Goal: Task Accomplishment & Management: Use online tool/utility

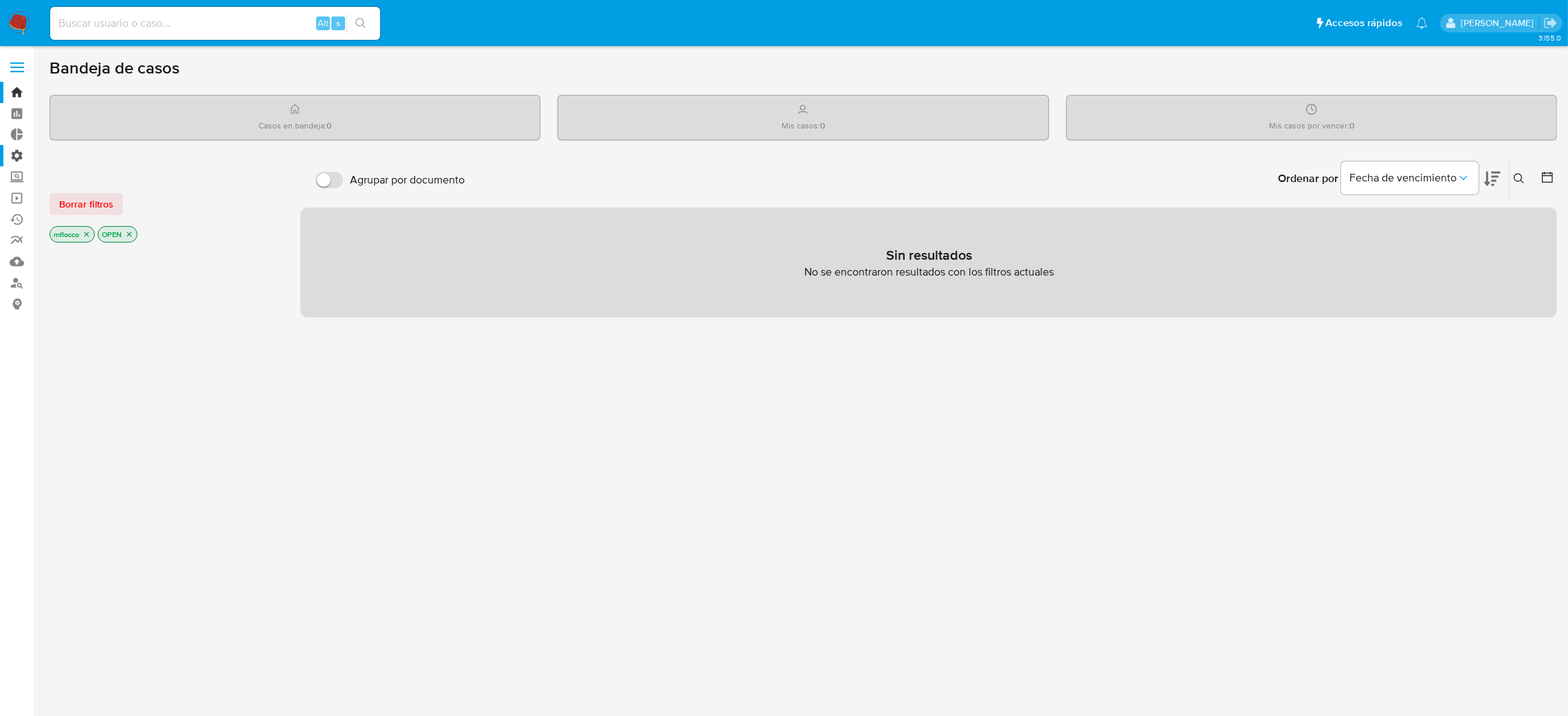
click at [20, 145] on label "Administración" at bounding box center [81, 155] width 163 height 21
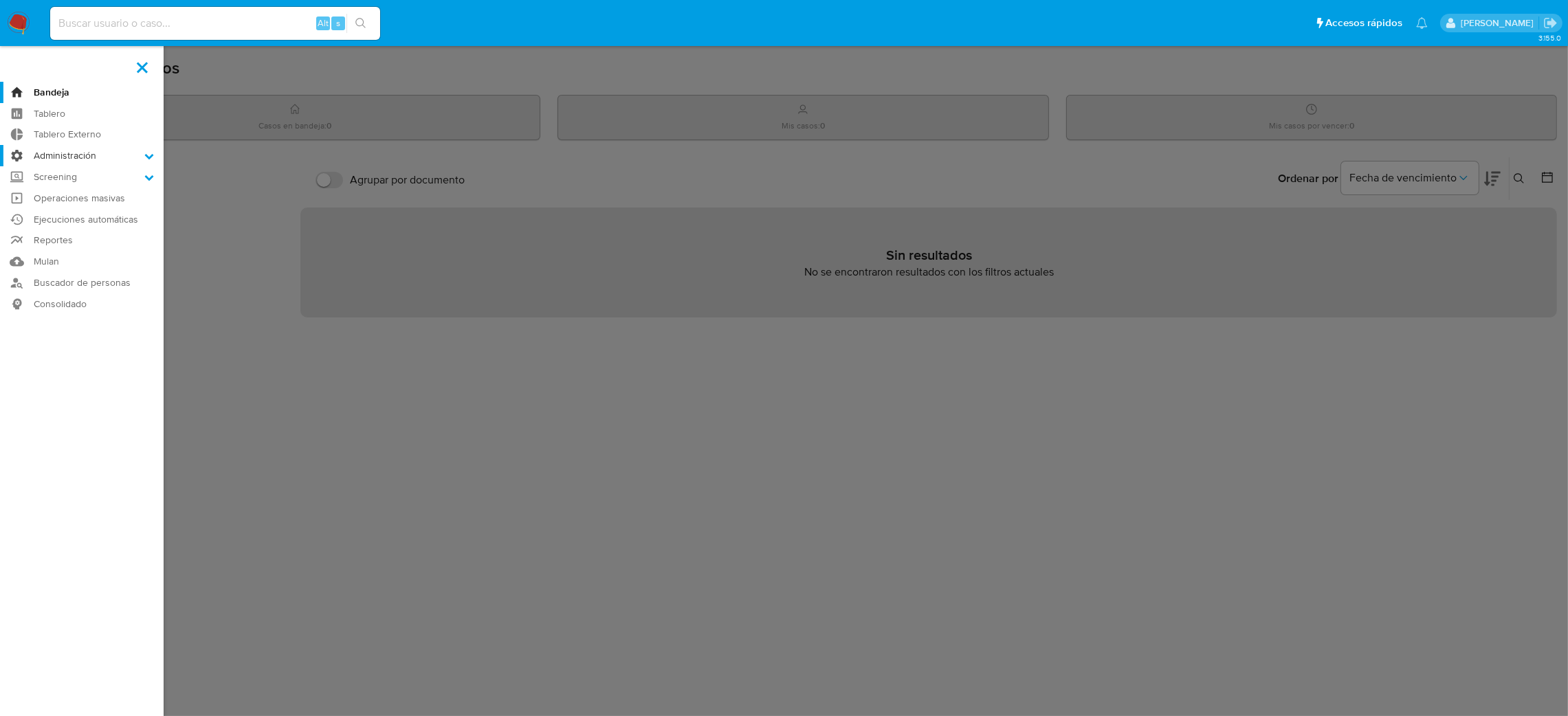
click at [0, 0] on input "Administración" at bounding box center [0, 0] width 0 height 0
click at [64, 172] on link "Reglas" at bounding box center [81, 174] width 163 height 18
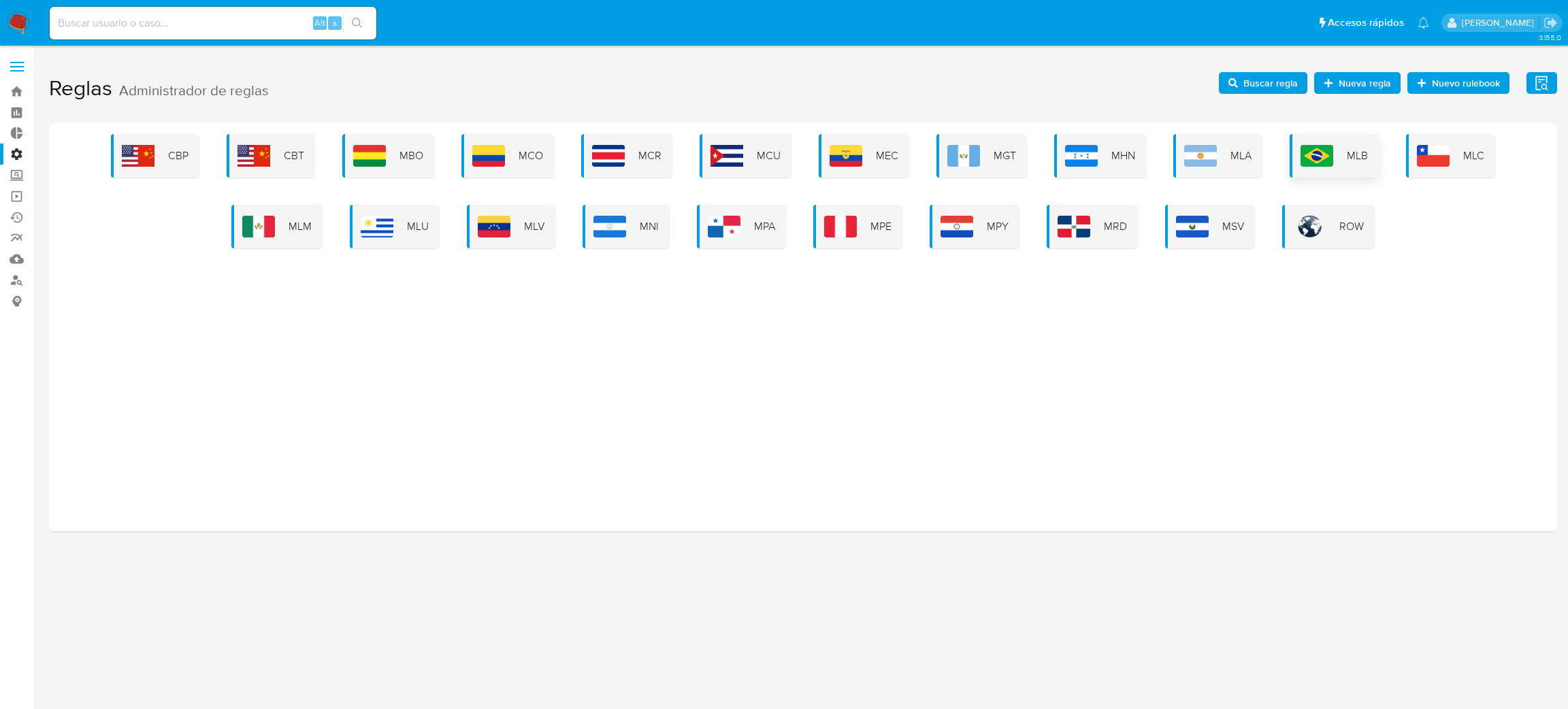
click at [1336, 166] on div "MLB" at bounding box center [1334, 156] width 90 height 44
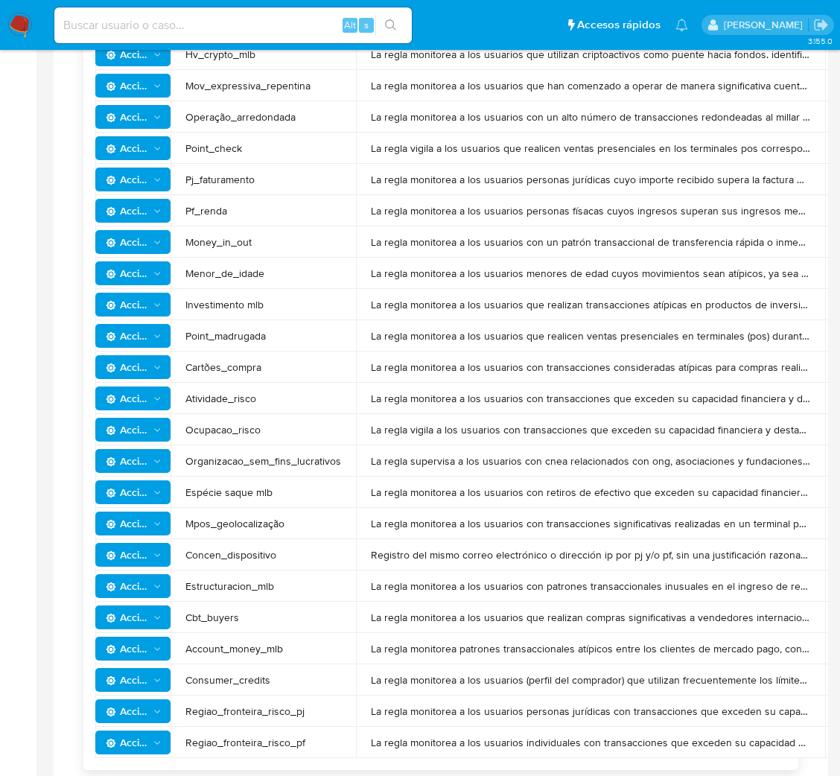
scroll to position [750, 0]
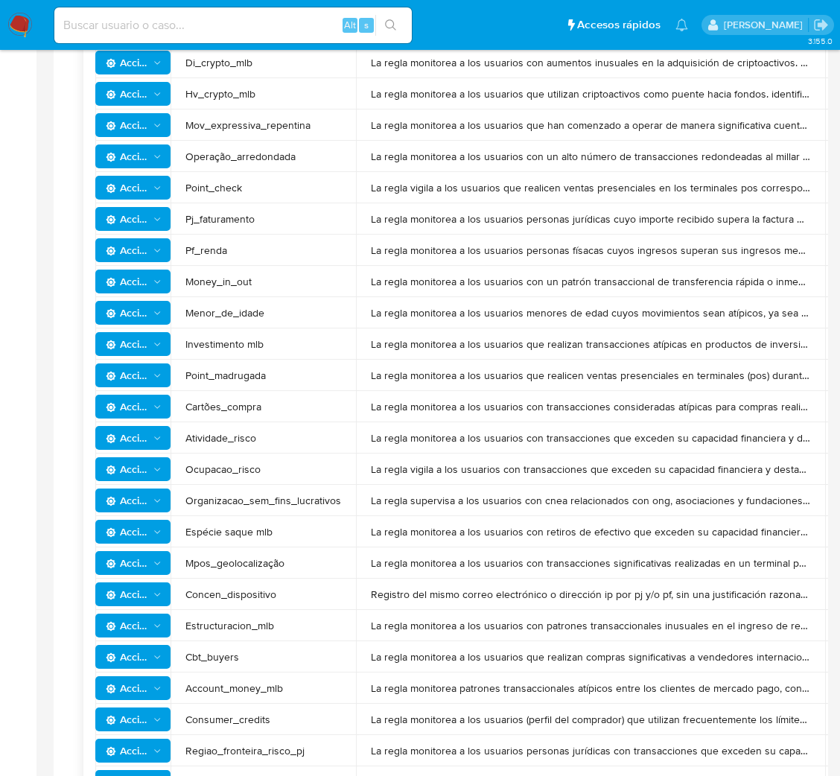
drag, startPoint x: 381, startPoint y: 247, endPoint x: 795, endPoint y: 249, distance: 413.3
click at [795, 249] on span "La regla monitorea a los usuarios personas físacas cuyos ingresos superan sus i…" at bounding box center [590, 249] width 439 height 13
click at [467, 373] on span "La regla monitorea a los usuarios que realicen ventas presenciales en terminale…" at bounding box center [590, 375] width 439 height 13
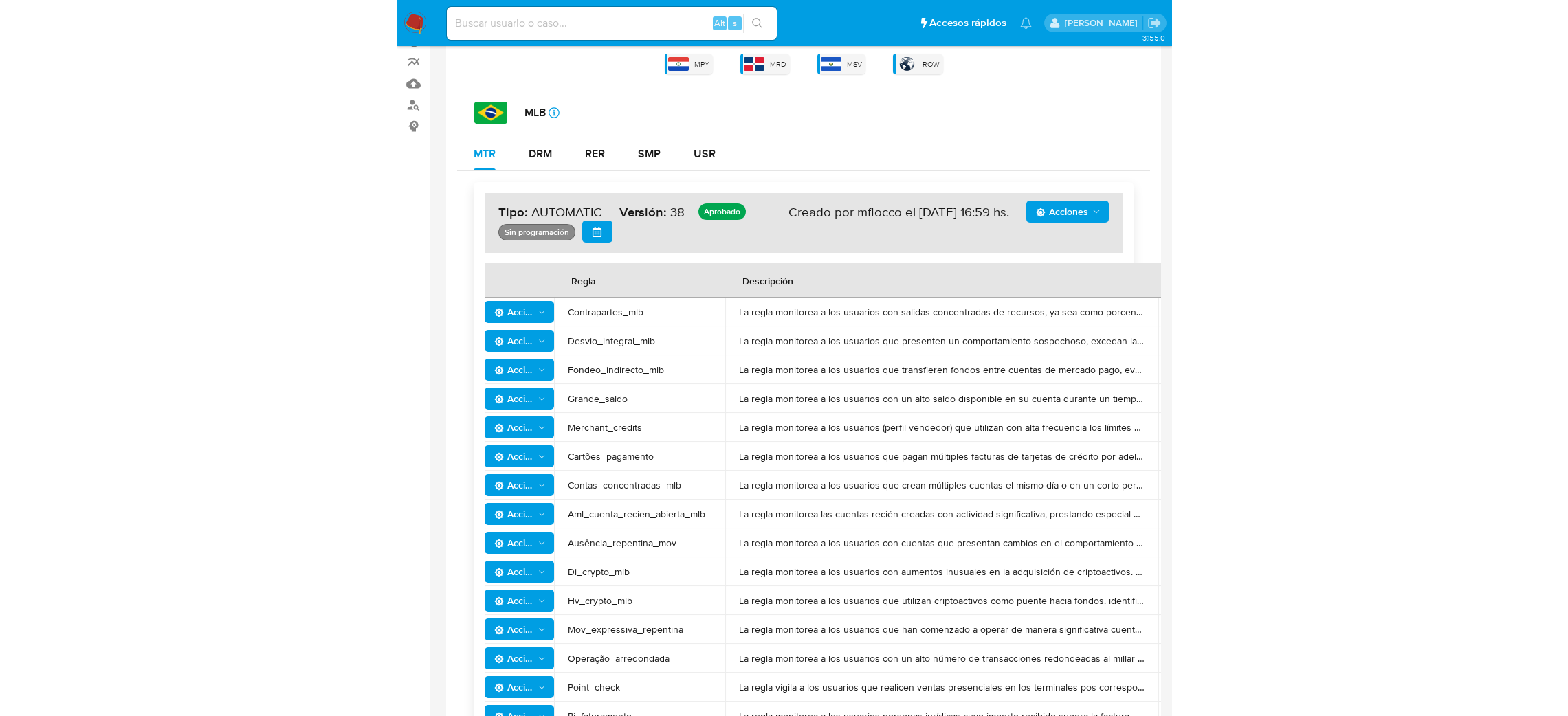
scroll to position [177, 0]
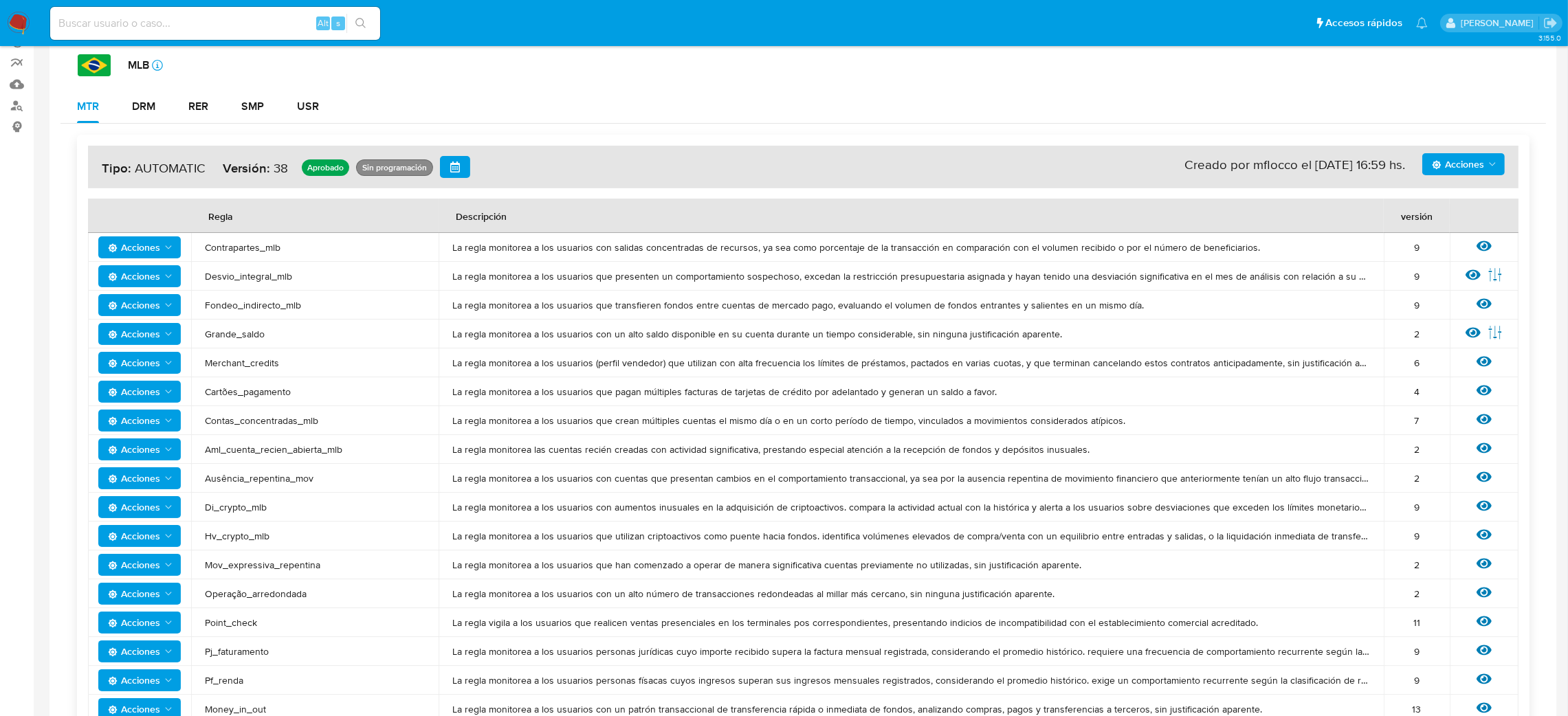
drag, startPoint x: 294, startPoint y: 451, endPoint x: 1502, endPoint y: 443, distance: 1208.0
click at [1502, 443] on tr "Acciones Aml_cuenta_recien_abierta_mlb La regla monitorea las cuentas recién cr…" at bounding box center [803, 448] width 1430 height 29
click at [1501, 444] on div "Ver regla" at bounding box center [1483, 448] width 42 height 18
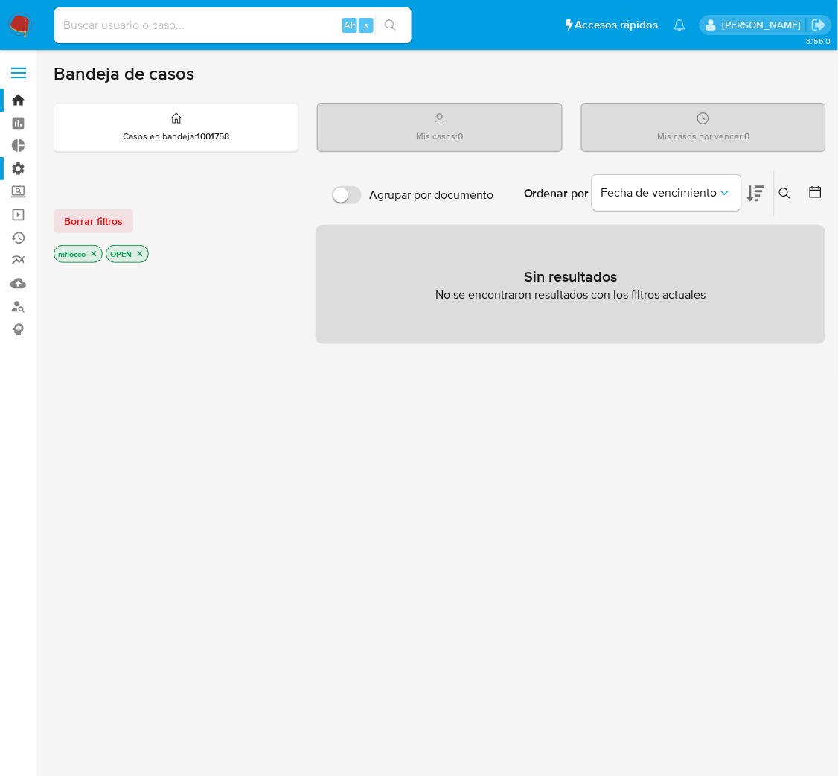
click at [10, 159] on label "Administración" at bounding box center [88, 168] width 177 height 23
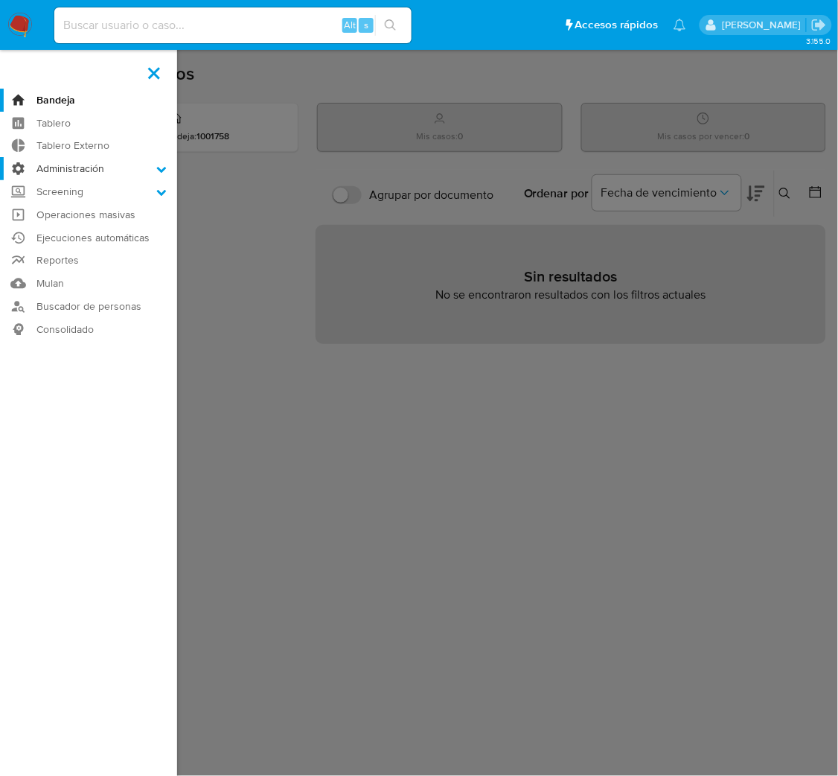
click at [0, 0] on input "Administración" at bounding box center [0, 0] width 0 height 0
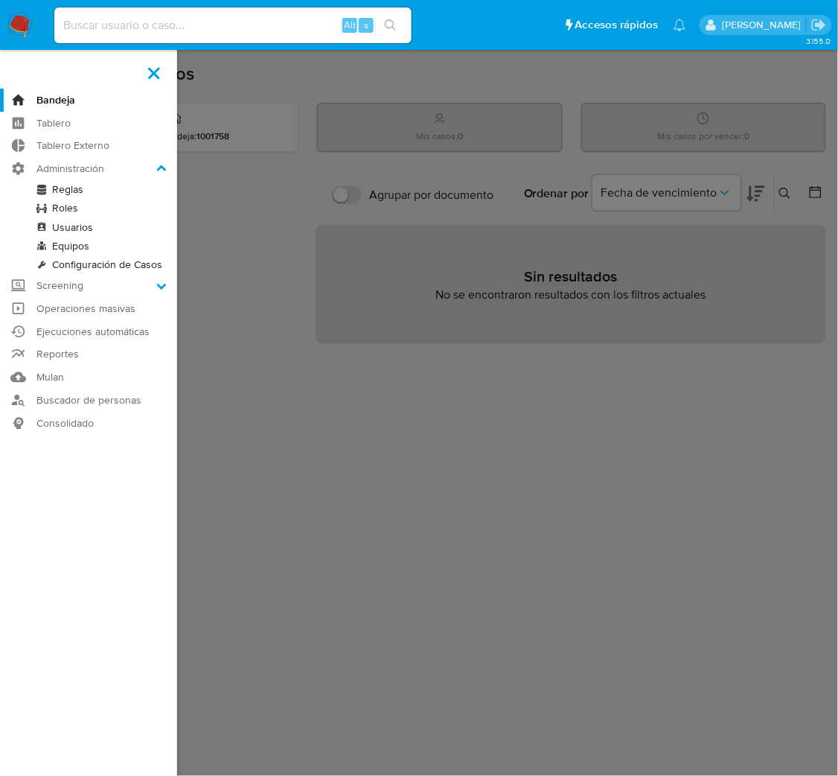
click at [75, 192] on link "Reglas" at bounding box center [88, 189] width 177 height 19
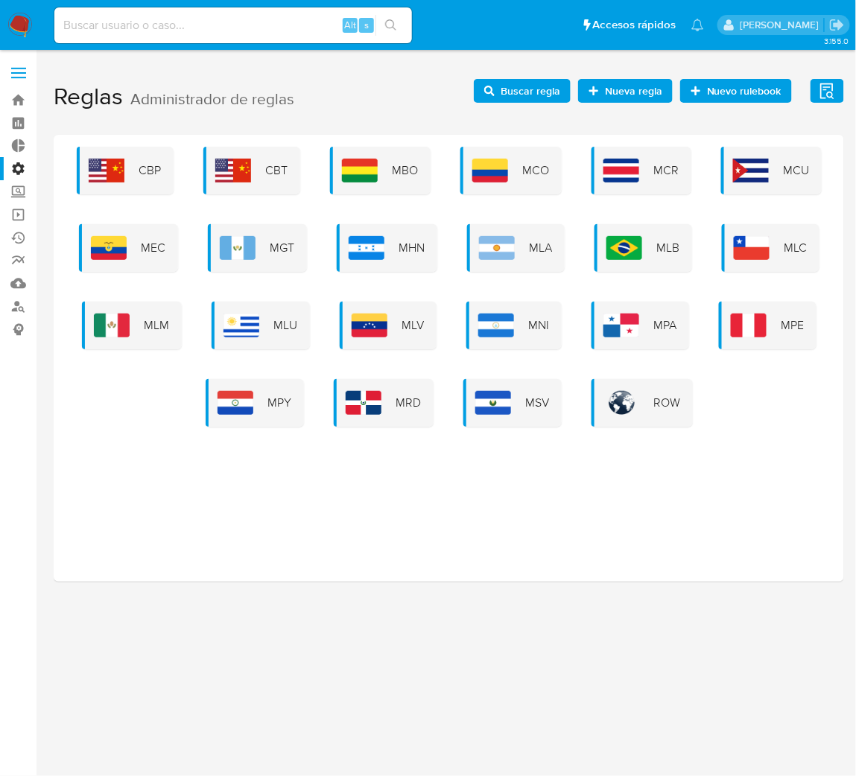
click at [646, 264] on div "MLB" at bounding box center [643, 248] width 98 height 48
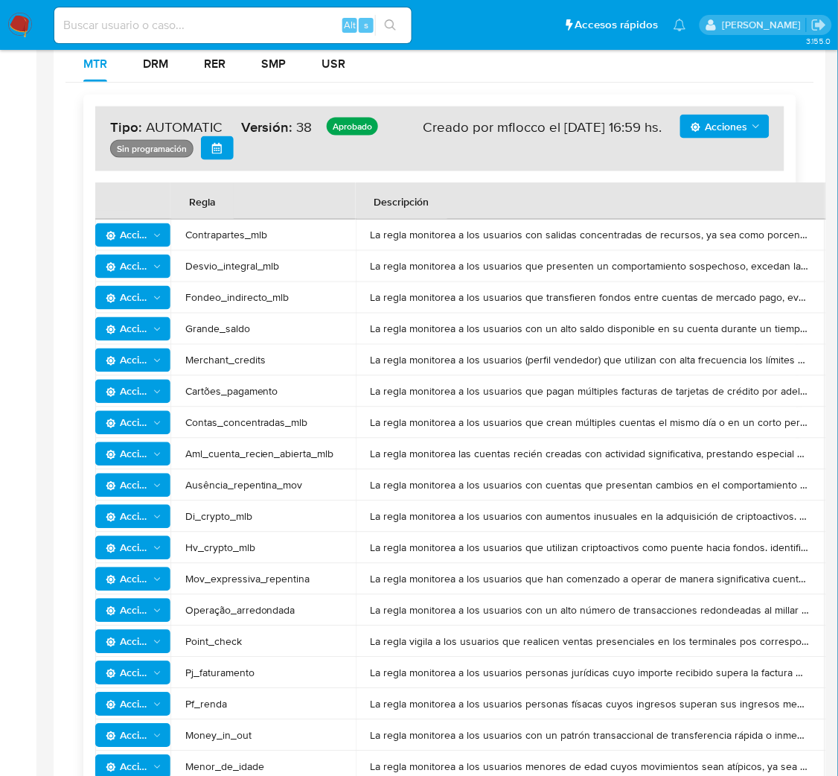
scroll to position [334, 0]
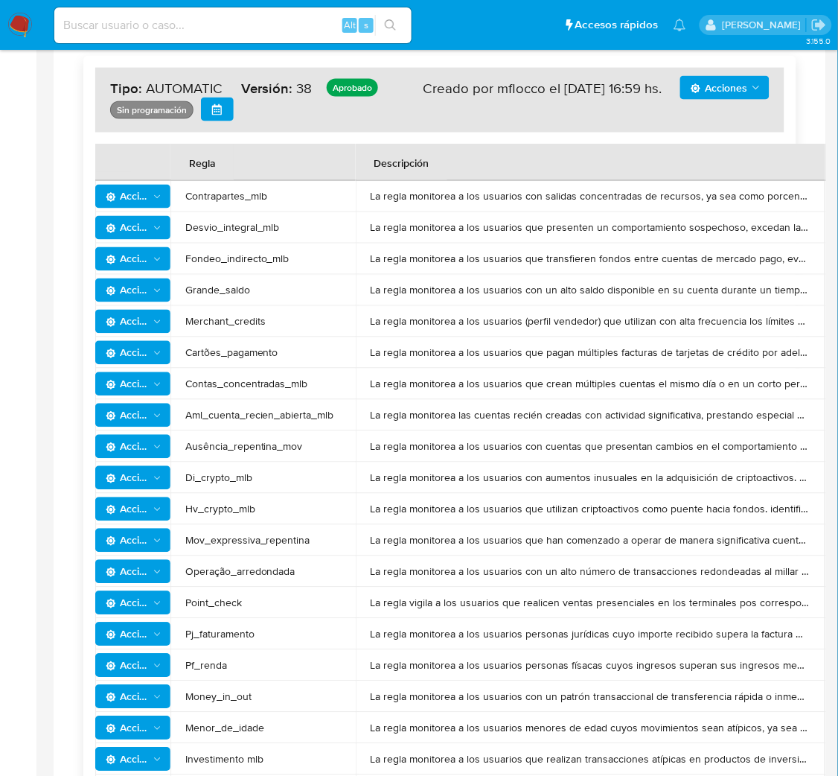
click at [152, 411] on icon "Acciones" at bounding box center [157, 416] width 11 height 12
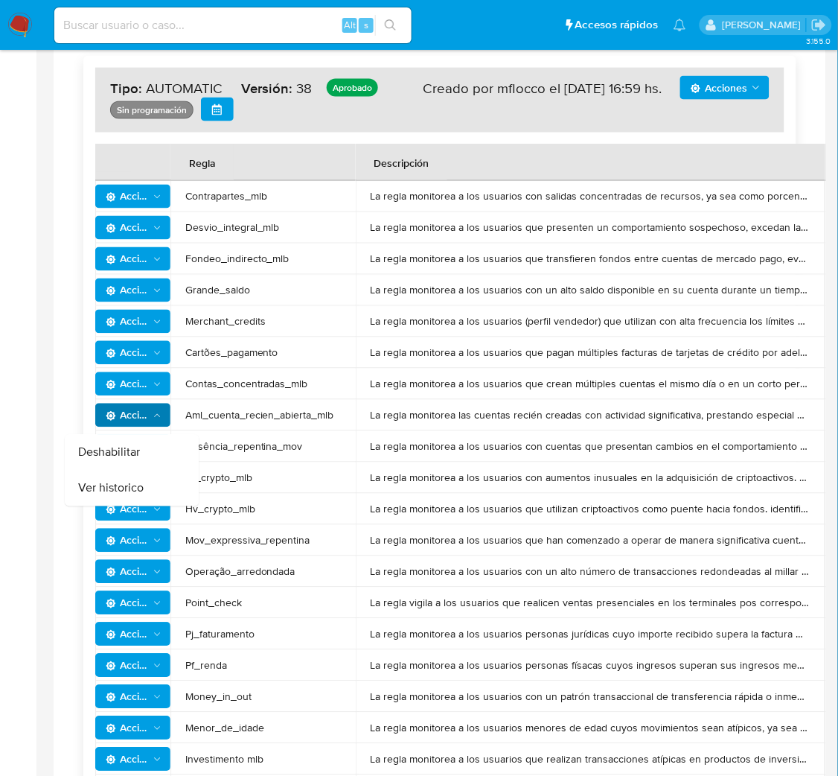
click at [218, 410] on span "Aml_cuenta_recien_abierta_mlb" at bounding box center [263, 415] width 156 height 13
click at [482, 400] on td "La regla monitorea las cuentas recién creadas con actividad significativa, pres…" at bounding box center [590, 415] width 469 height 31
drag, startPoint x: 459, startPoint y: 410, endPoint x: 855, endPoint y: 404, distance: 396.2
click at [838, 404] on html "Pausado Ver notificaciones Alt s Accesos rápidos Presiona las siguientes teclas…" at bounding box center [419, 597] width 838 height 1863
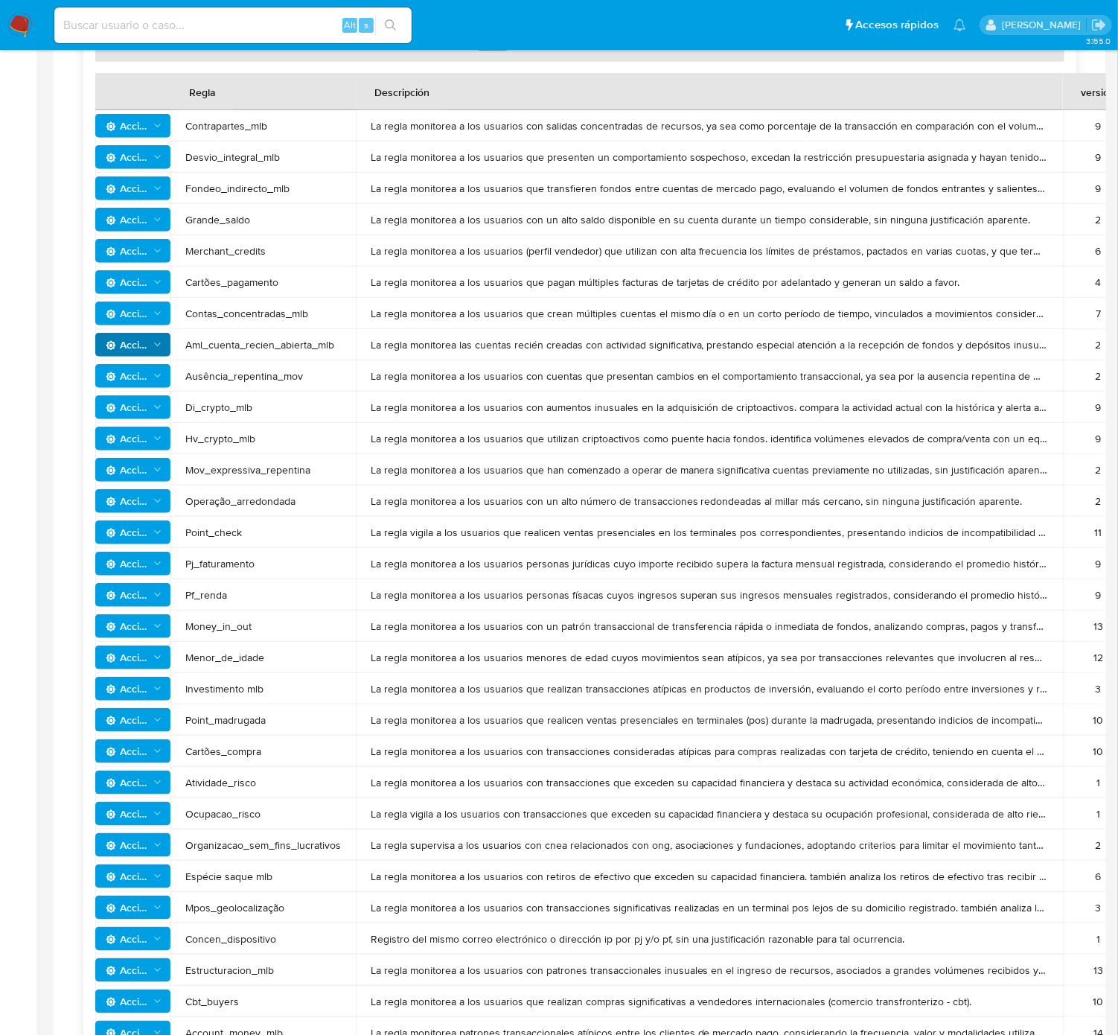
drag, startPoint x: 783, startPoint y: 3, endPoint x: 479, endPoint y: 487, distance: 571.9
click at [479, 487] on td "La regla monitorea a los usuarios con un alto número de transacciones redondead…" at bounding box center [709, 501] width 707 height 31
click at [850, 775] on td "La regla monitorea patrones transaccionales atípicos entre los clientes de merc…" at bounding box center [709, 1032] width 707 height 31
click at [834, 775] on td "Registro del mismo correo electrónico o dirección ip por pj y/o pf, sin una jus…" at bounding box center [709, 938] width 707 height 31
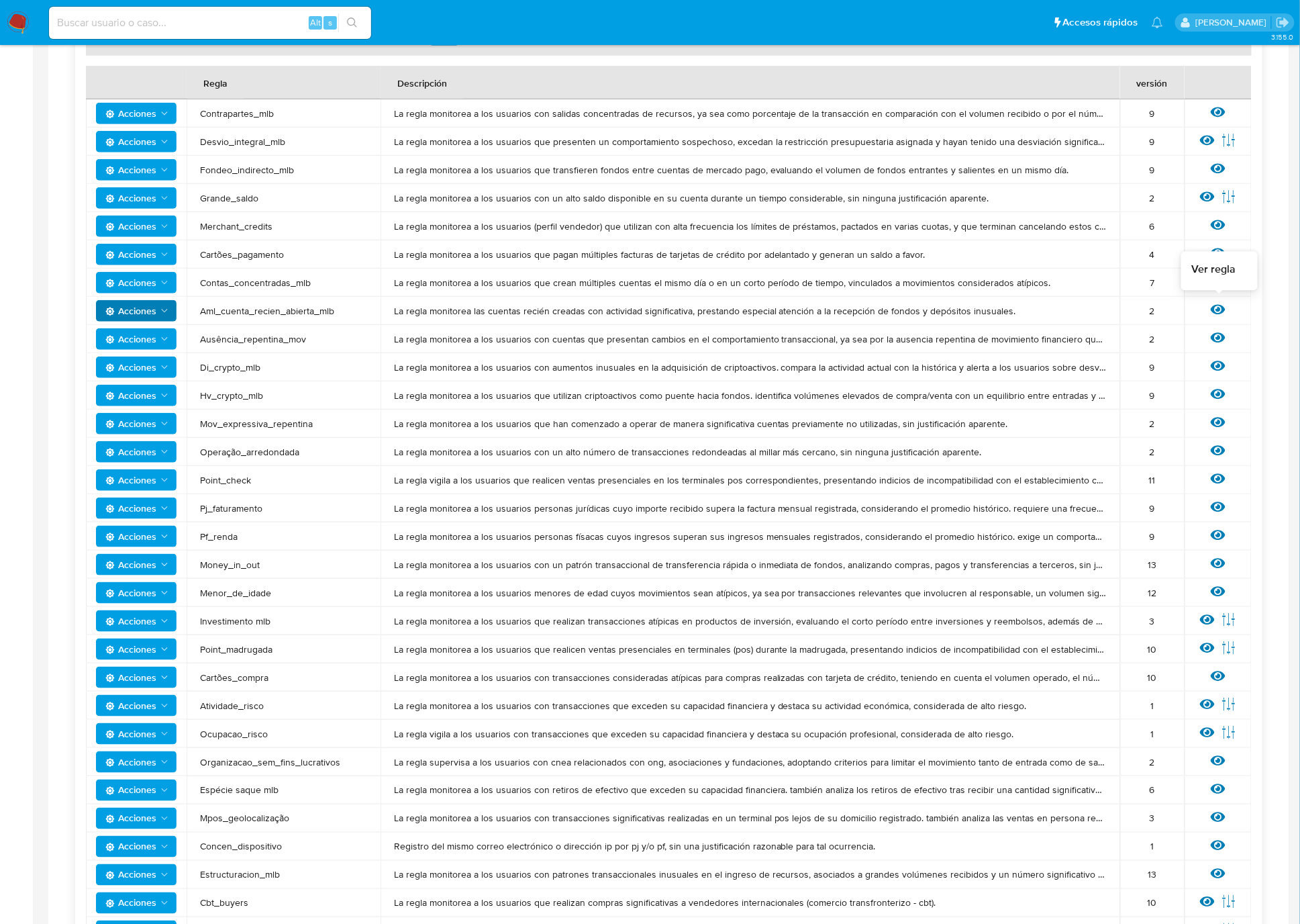
click at [771, 306] on icon at bounding box center [1218, 309] width 14 height 14
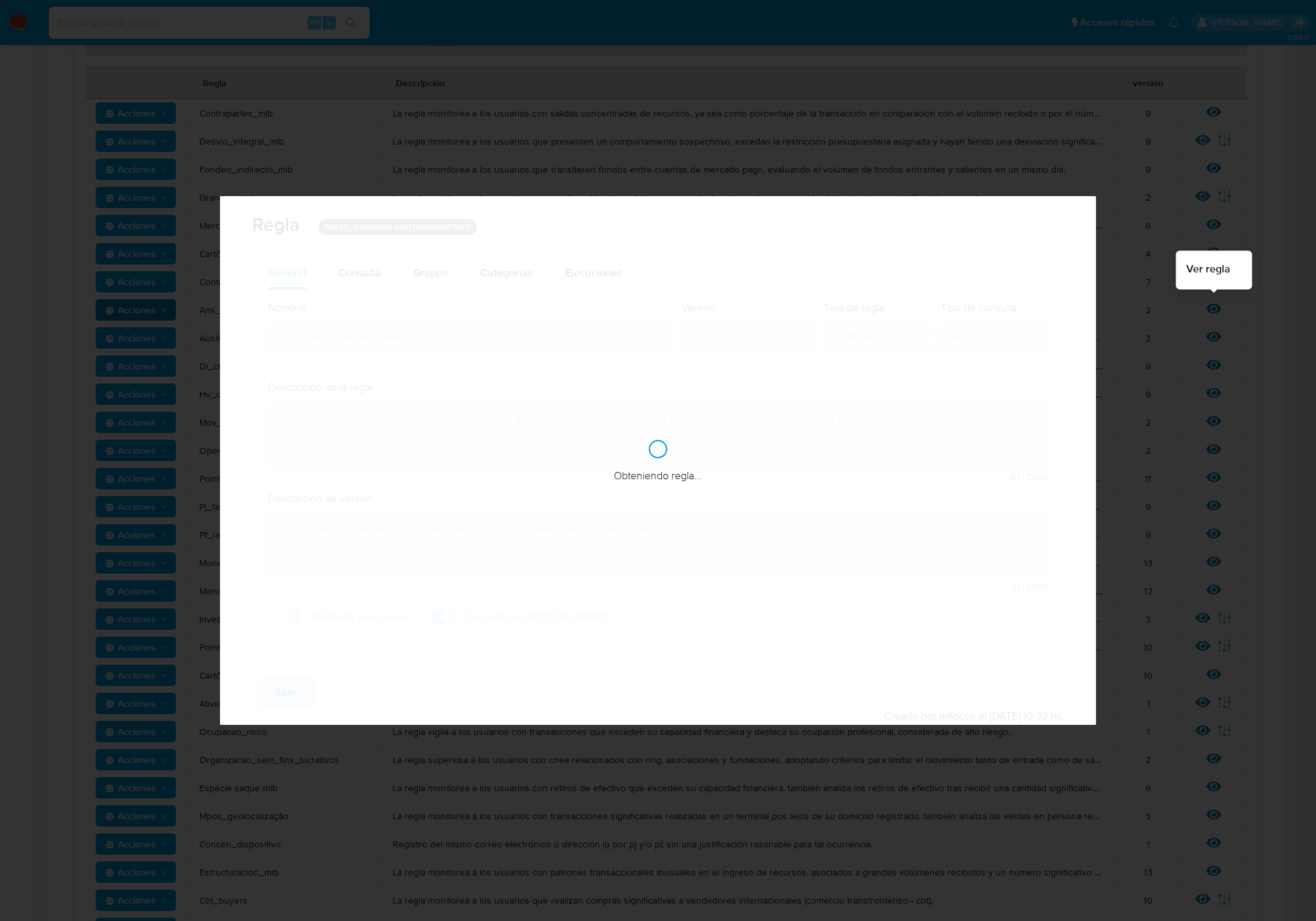
checkbox input "true"
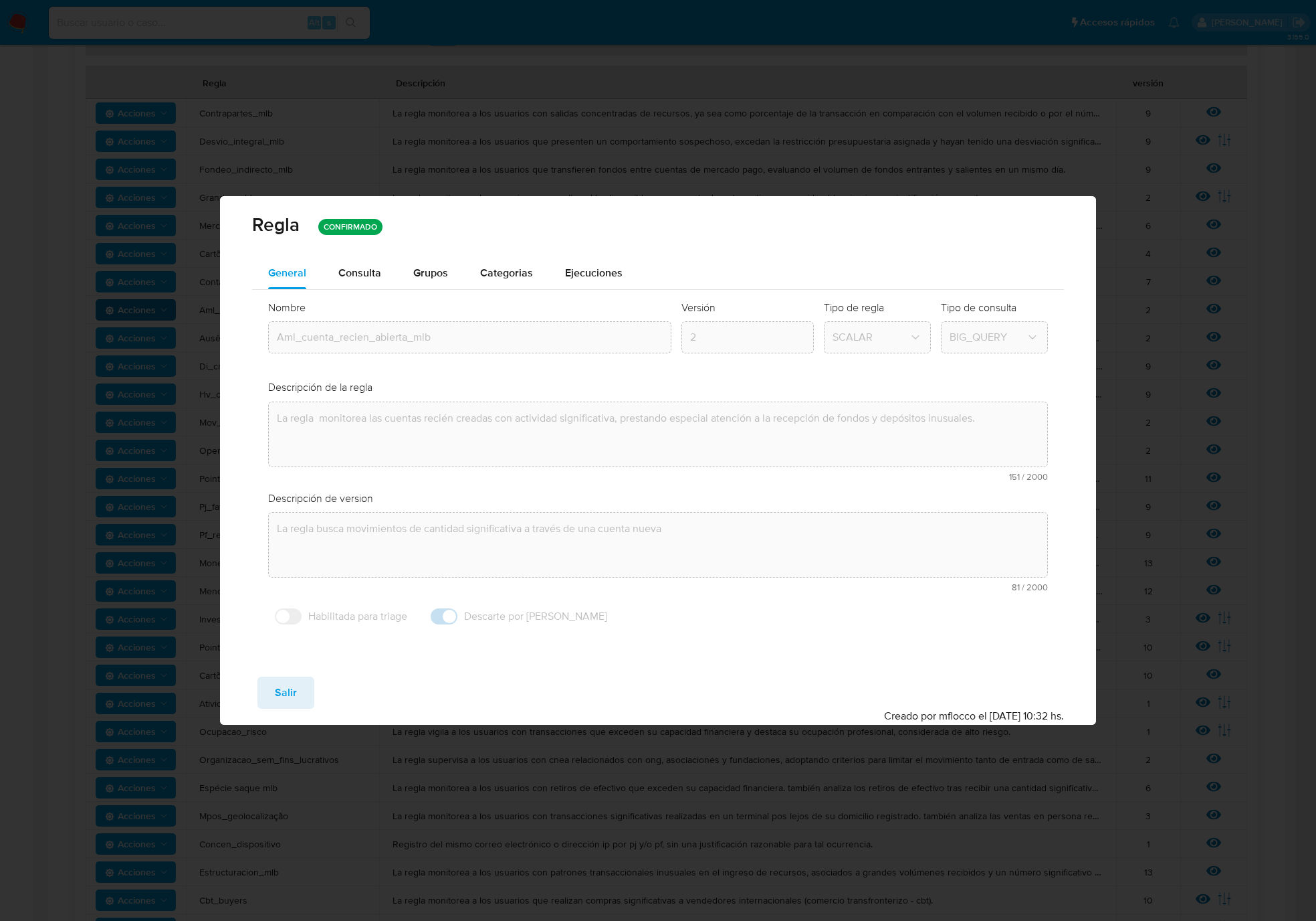
click at [432, 279] on div "Grupos" at bounding box center [430, 273] width 35 height 32
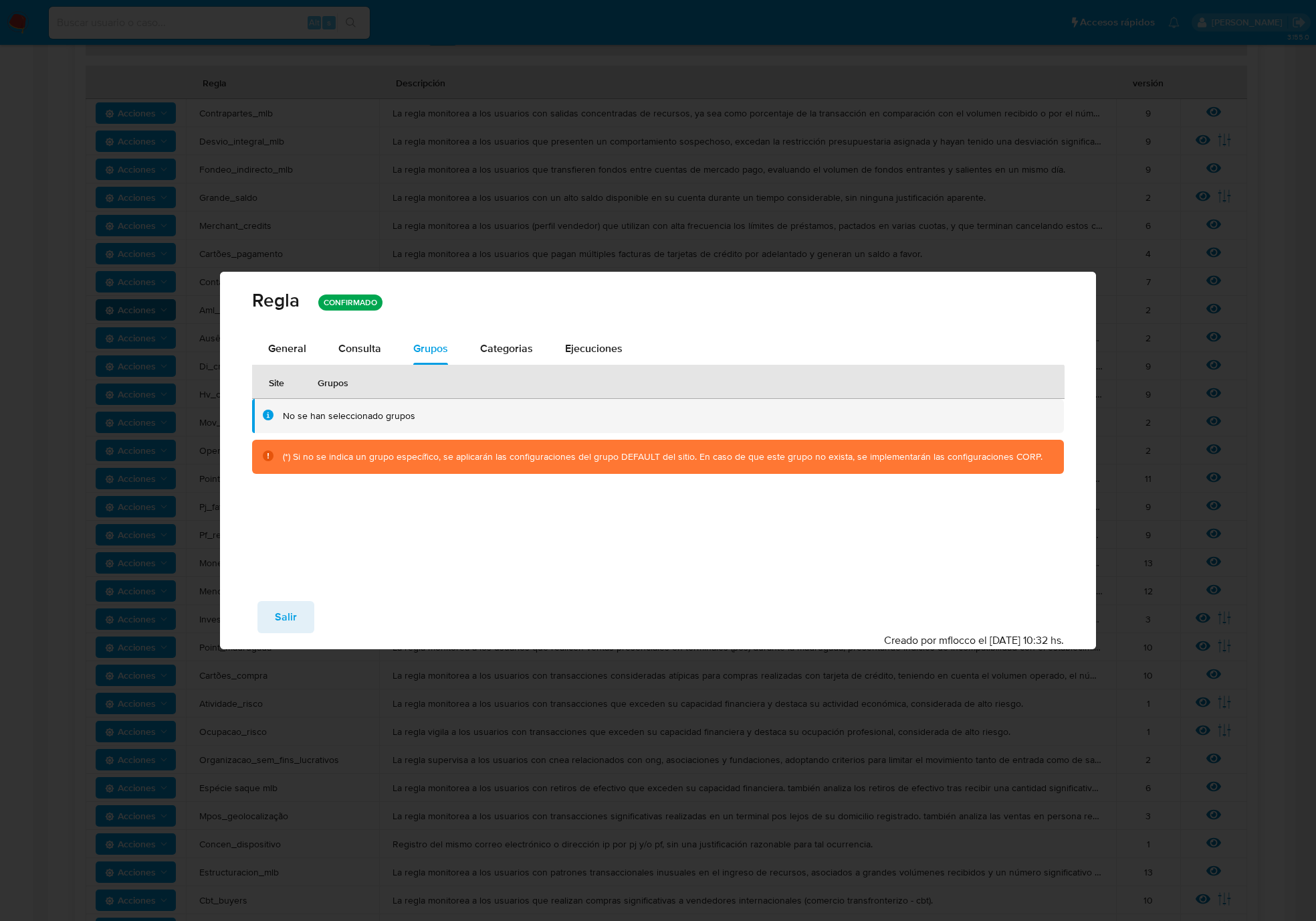
click at [350, 350] on span "Consulta" at bounding box center [360, 348] width 43 height 15
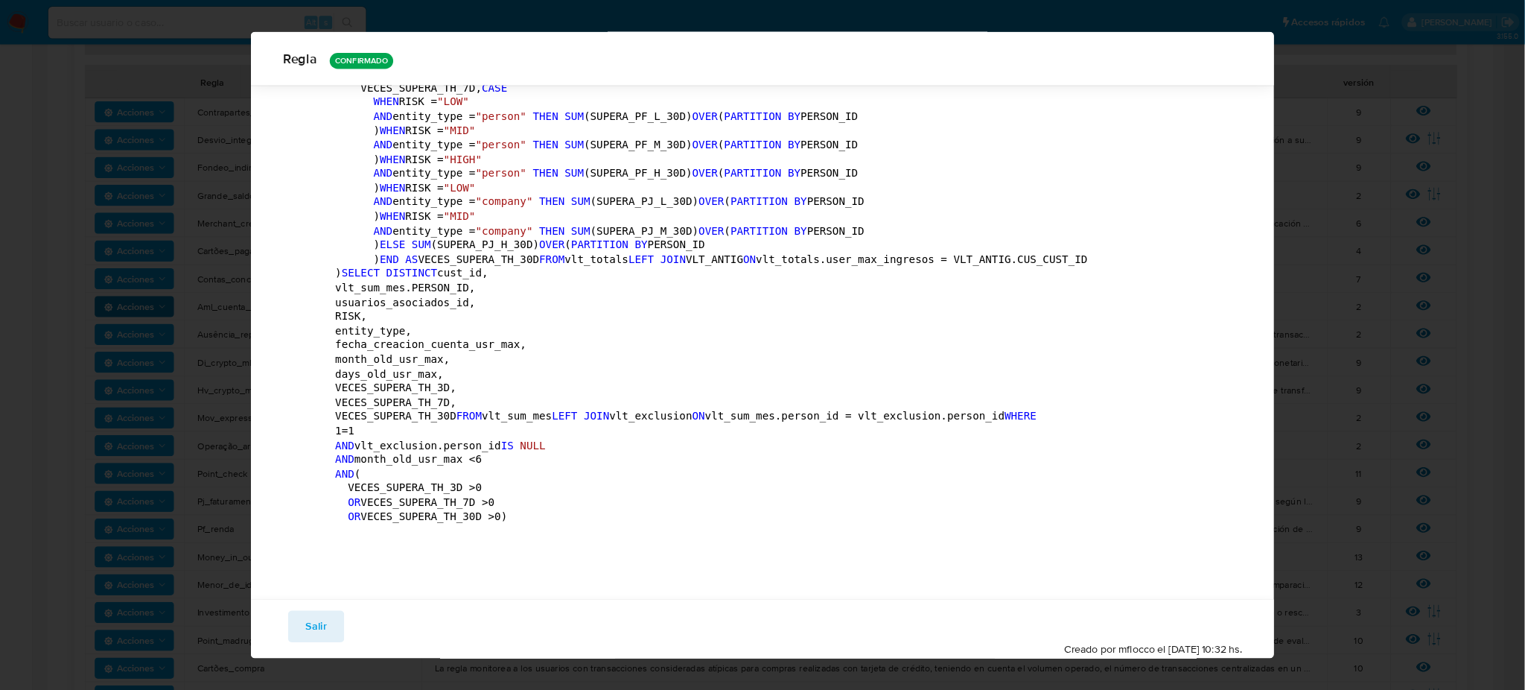
scroll to position [8495, 0]
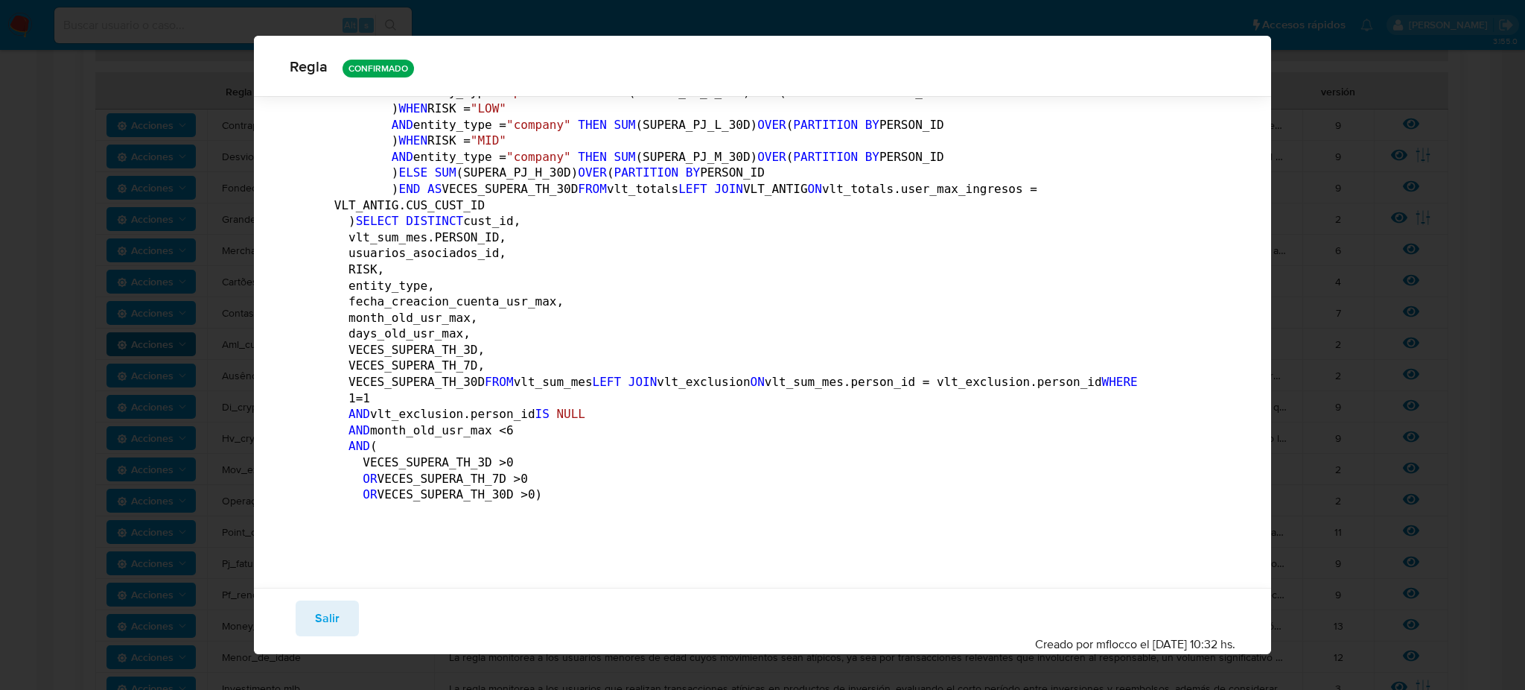
drag, startPoint x: 2238, startPoint y: 1, endPoint x: 925, endPoint y: 240, distance: 1335.0
click at [855, 125] on div "Regla CONFIRMADO General Consulta Parametros Grupos Categorias Ejecuciones DECL…" at bounding box center [762, 345] width 1525 height 690
click at [317, 606] on span "Salir" at bounding box center [327, 618] width 25 height 33
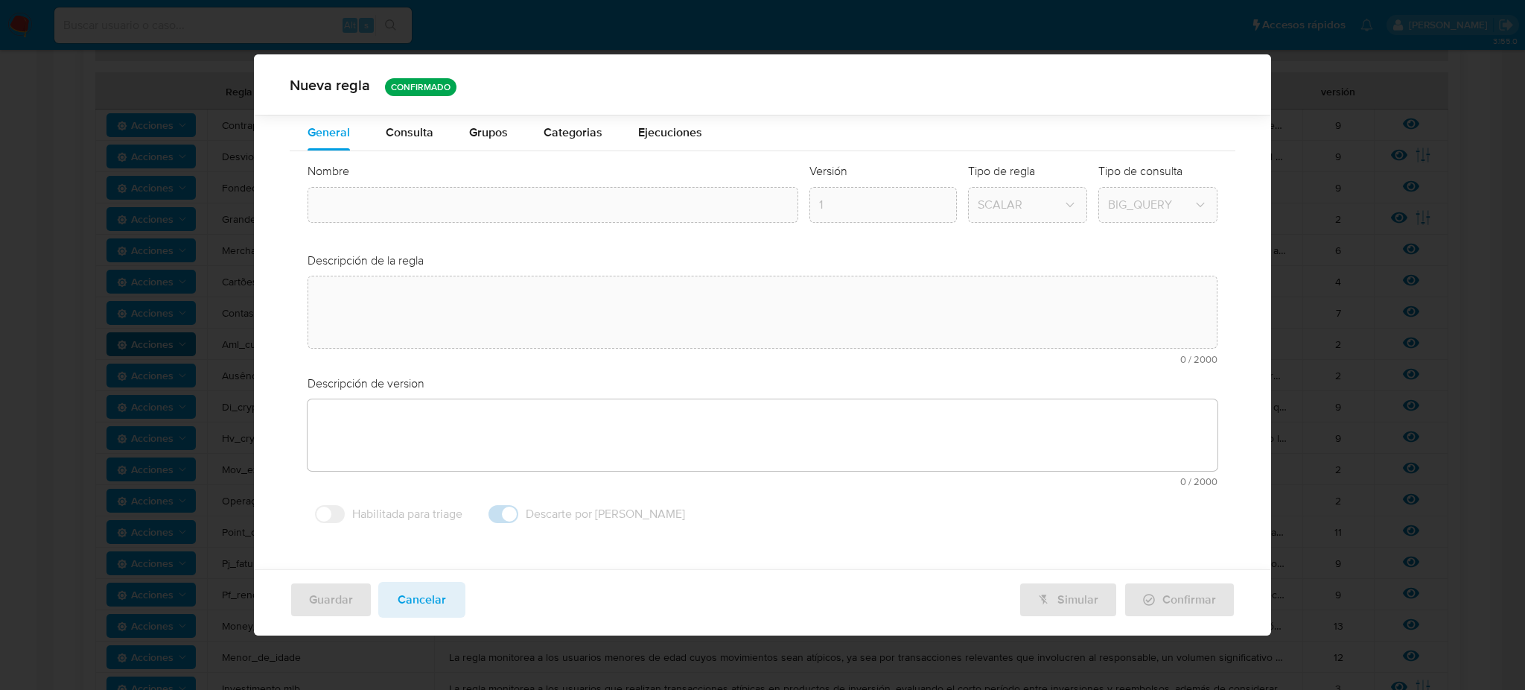
type textarea "La regla monitorea las cuentas recién creadas con actividad significativa, pres…"
type textarea "La regla busca movimientos de cantidad significativa a través de una cuenta nue…"
type input "Aml_cuenta_recien_abierta_mlb"
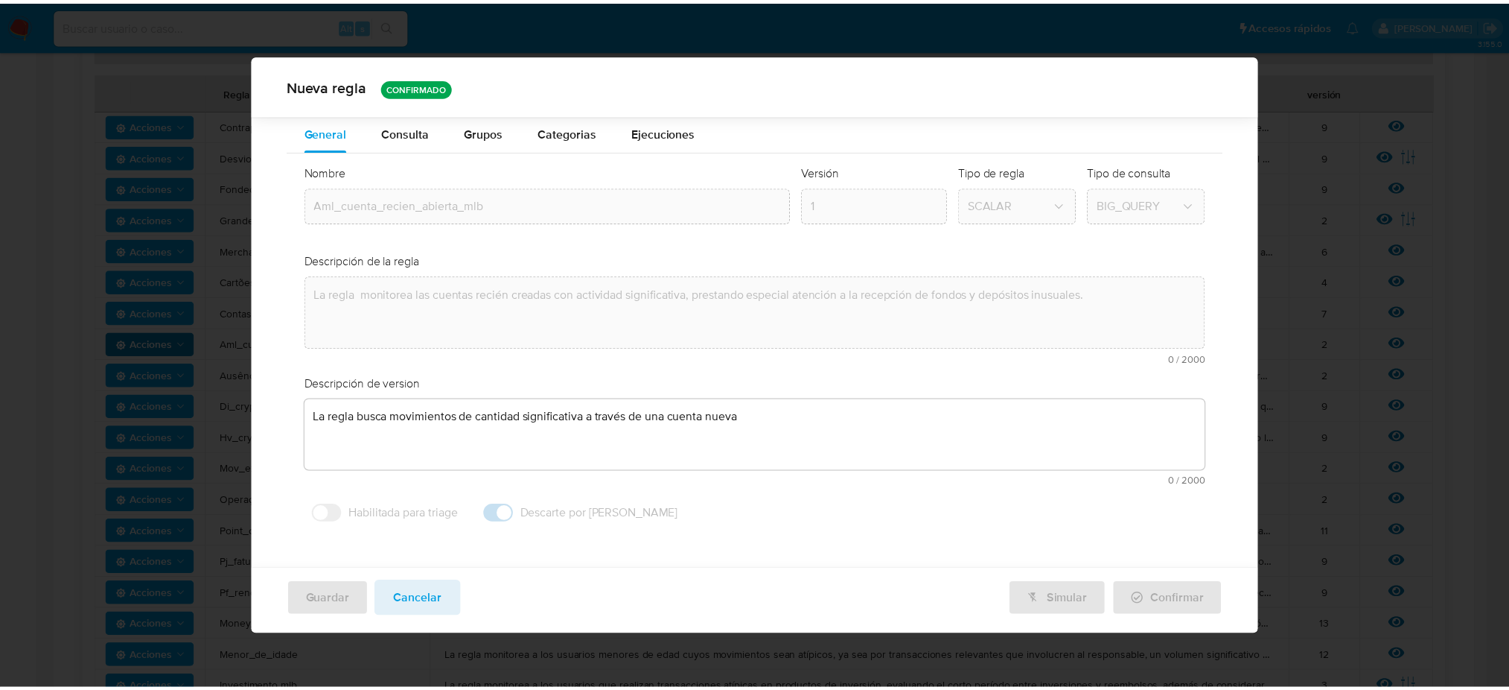
scroll to position [0, 0]
